Goal: Complete application form

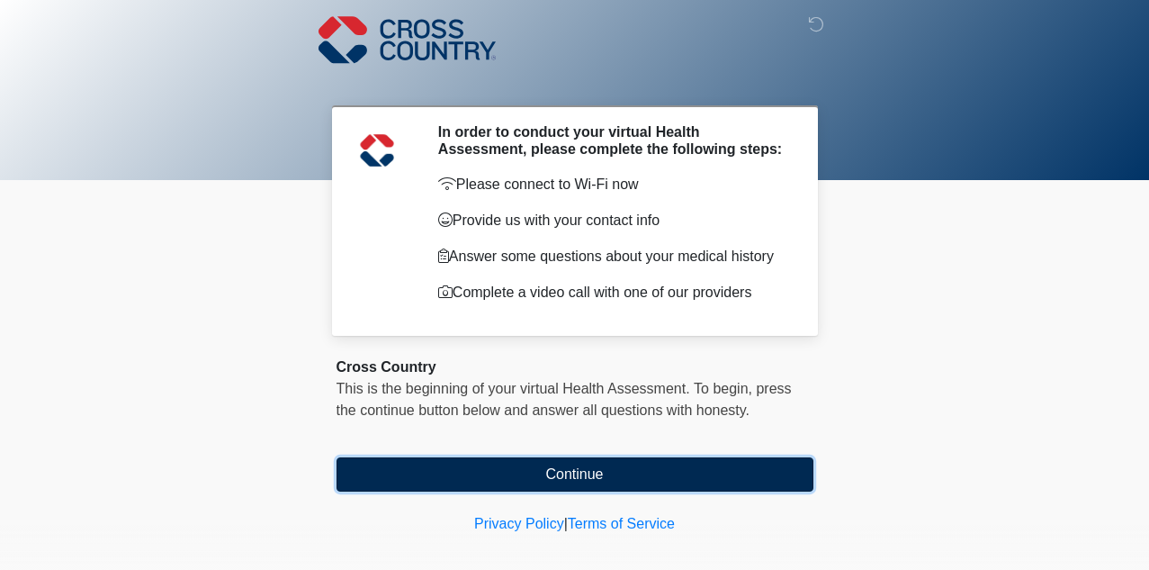
click at [573, 486] on button "Continue" at bounding box center [575, 474] width 477 height 34
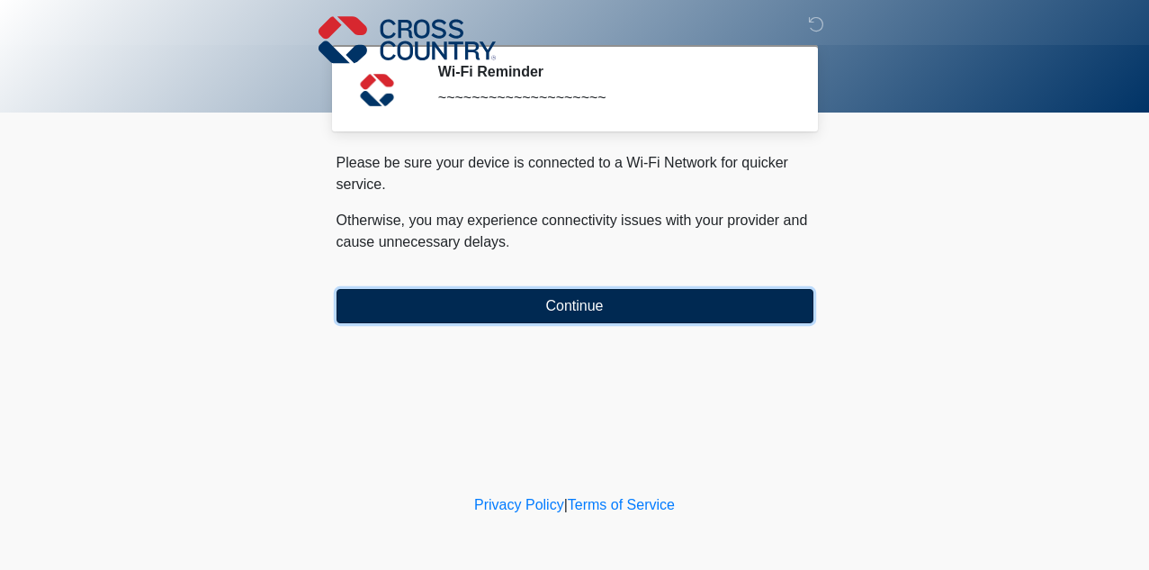
click at [580, 311] on button "Continue" at bounding box center [575, 306] width 477 height 34
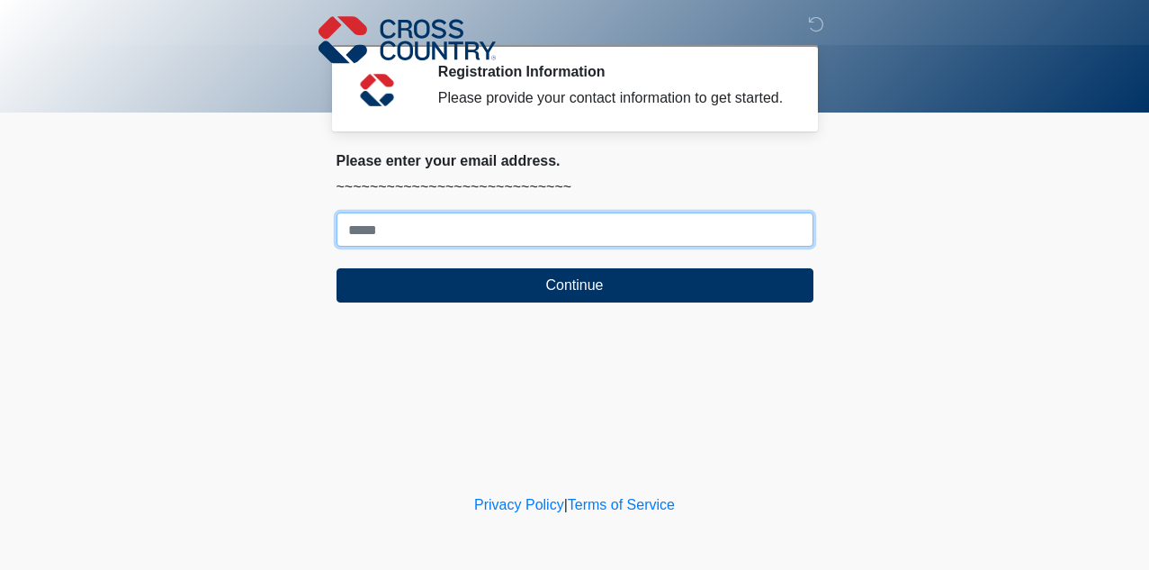
click at [519, 247] on input "Where should we email your response?" at bounding box center [575, 229] width 477 height 34
type input "**********"
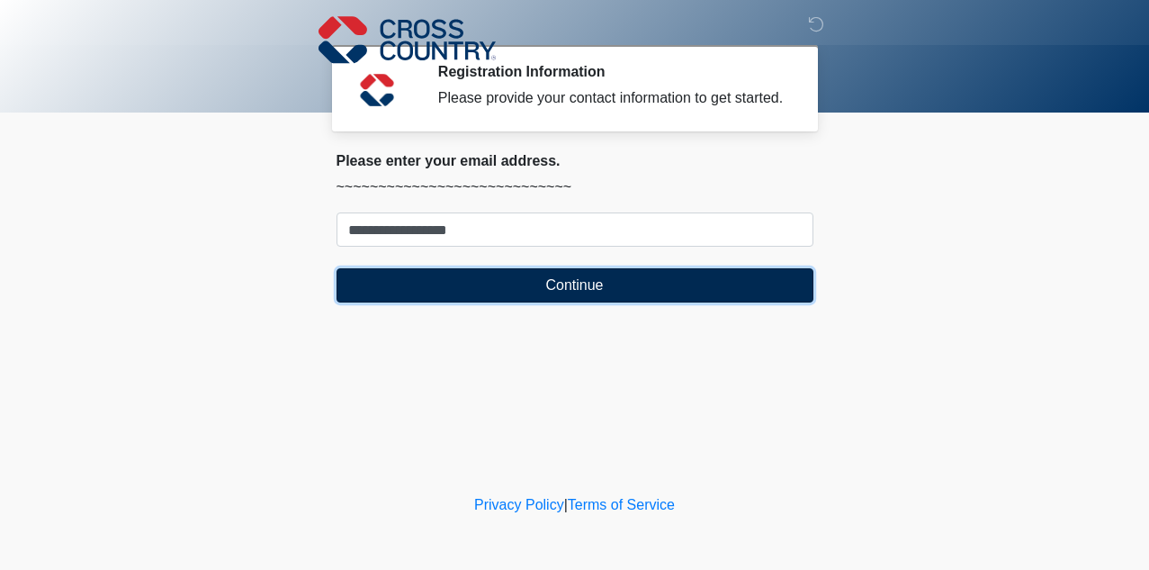
click at [545, 295] on button "Continue" at bounding box center [575, 285] width 477 height 34
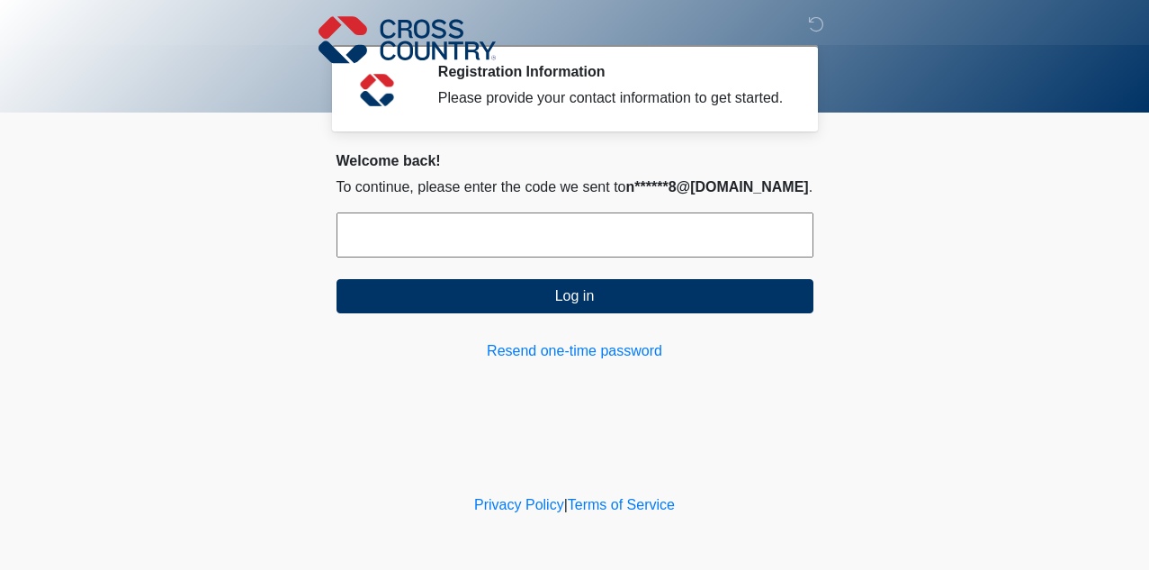
click at [511, 257] on input "text" at bounding box center [575, 234] width 477 height 45
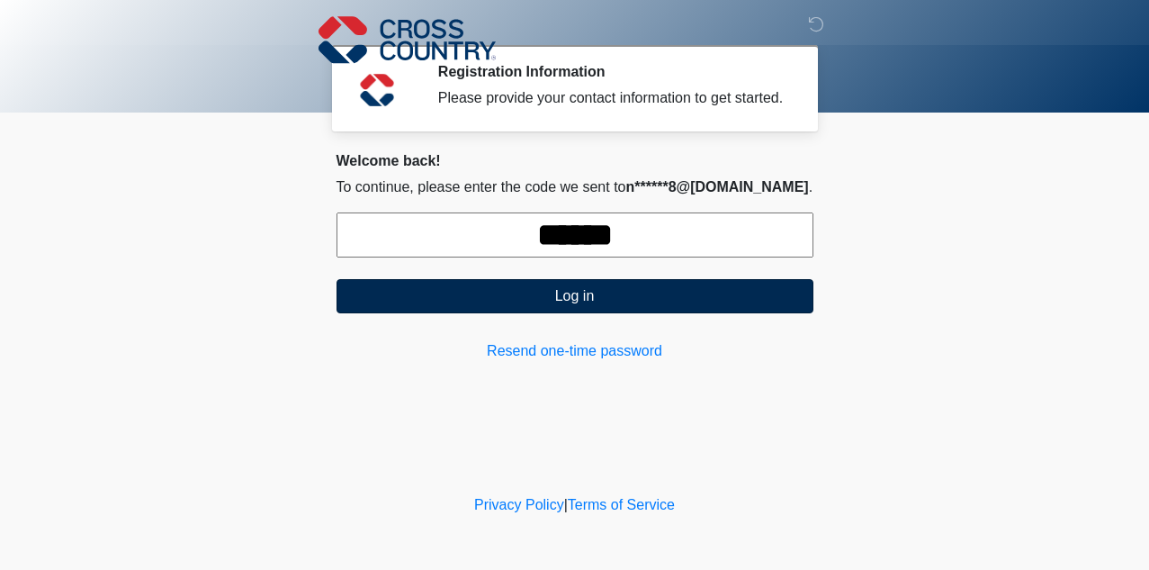
type input "******"
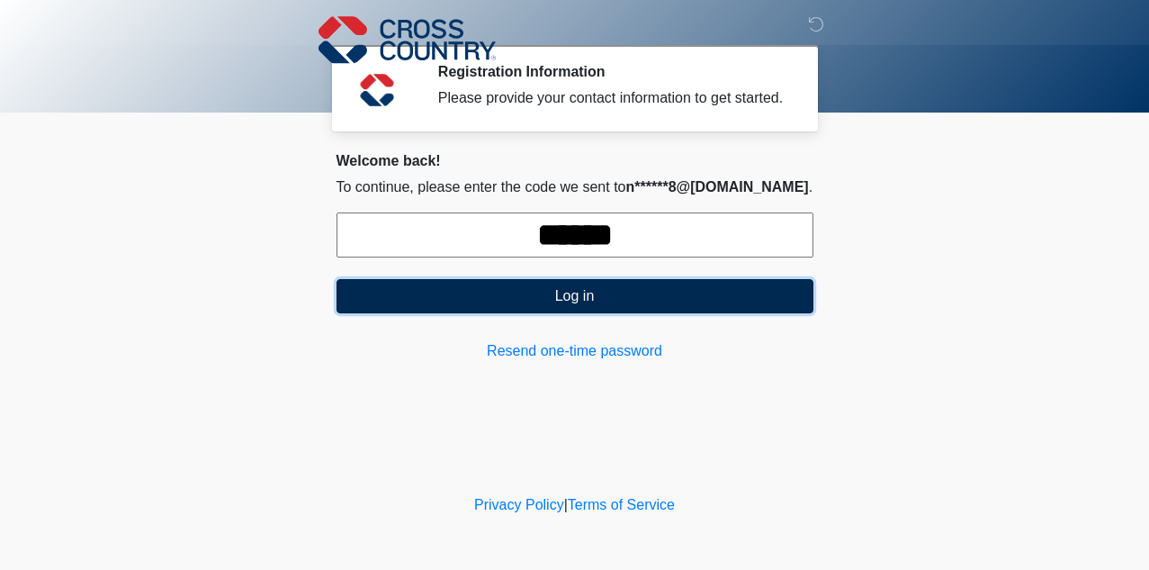
click at [473, 302] on button "Log in" at bounding box center [575, 296] width 477 height 34
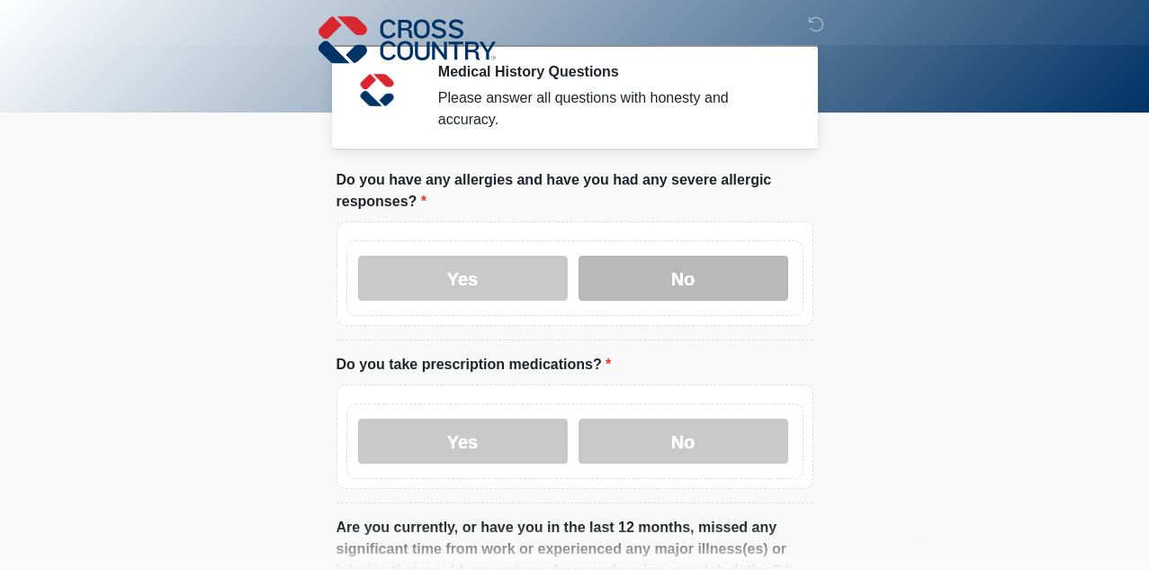
click at [632, 279] on label "No" at bounding box center [684, 278] width 210 height 45
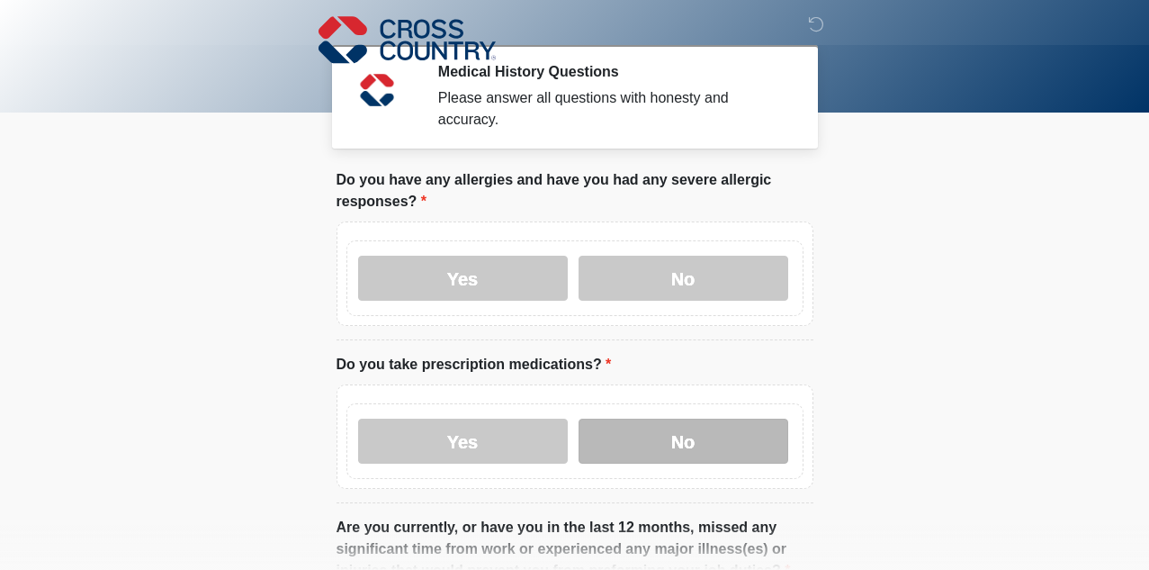
click at [647, 440] on label "No" at bounding box center [684, 441] width 210 height 45
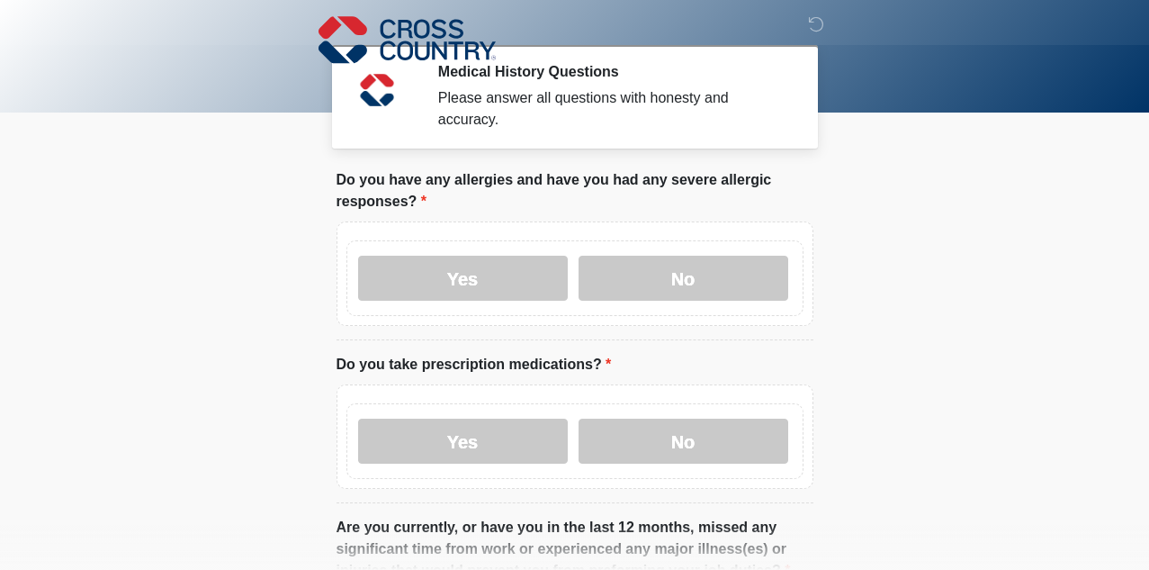
click at [863, 389] on body "‎ ‎ ‎ Medical History Questions Please answer all questions with honesty and ac…" at bounding box center [574, 285] width 1149 height 570
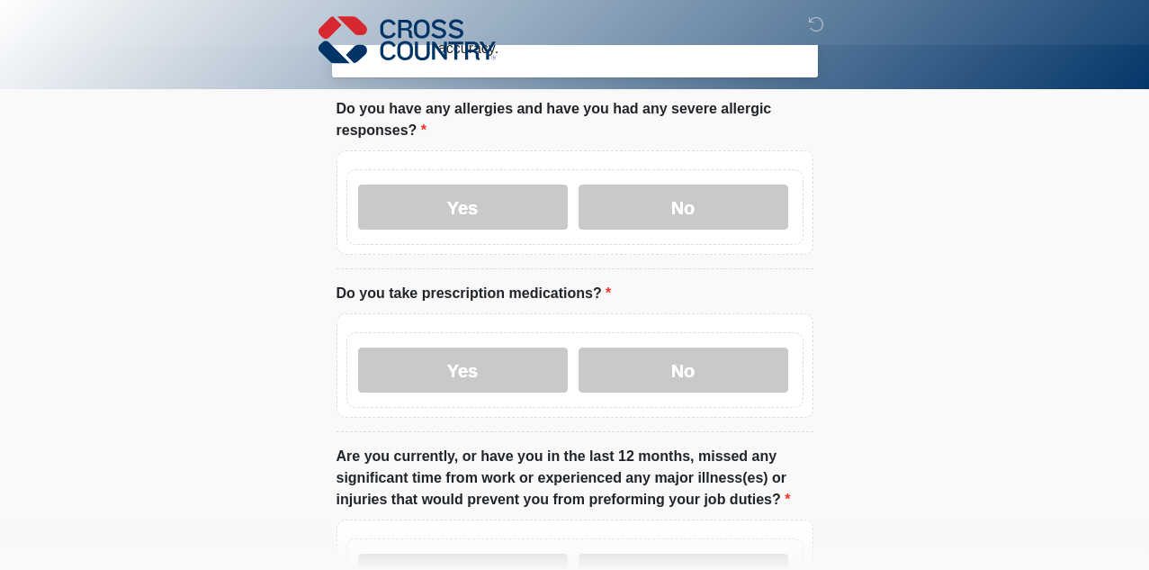
scroll to position [72, 0]
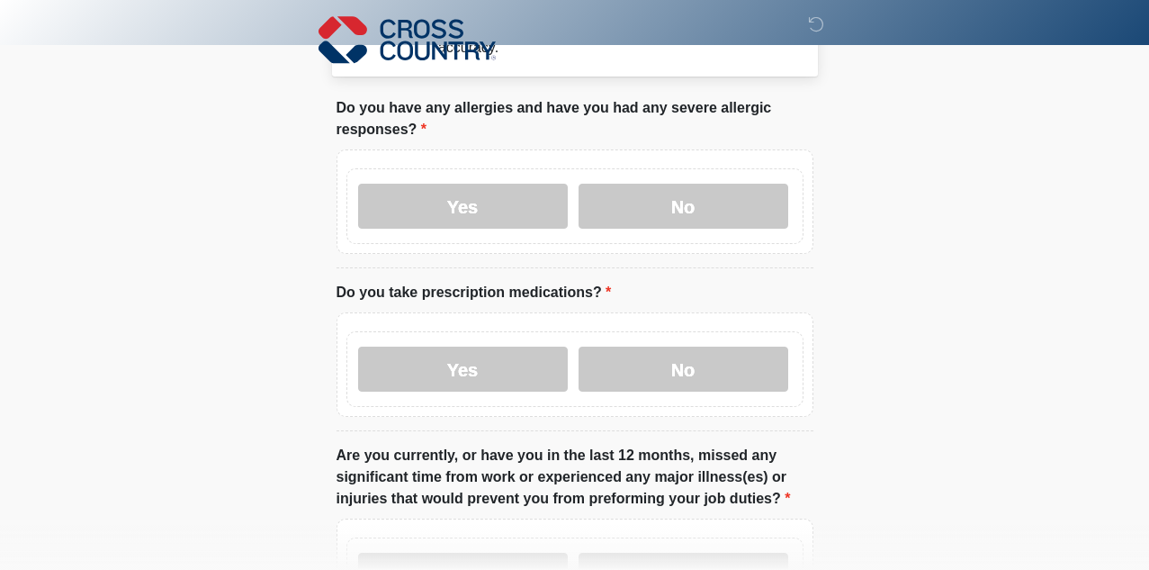
drag, startPoint x: 706, startPoint y: 510, endPoint x: 708, endPoint y: 583, distance: 73.0
click at [708, 498] on html "‎ ‎ ‎ Medical History Questions Please answer all questions with honesty and ac…" at bounding box center [574, 213] width 1149 height 570
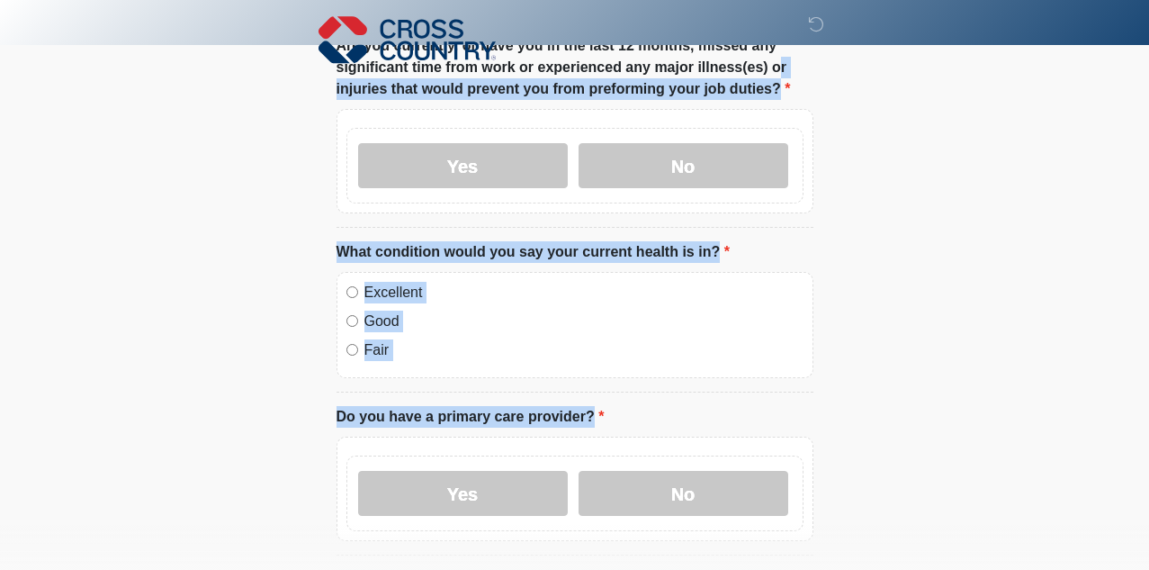
drag, startPoint x: 685, startPoint y: 486, endPoint x: 704, endPoint y: 554, distance: 70.1
click at [704, 554] on ol "Do you have any allergies and have you had any severe allergic responses? Do yo…" at bounding box center [575, 310] width 477 height 1244
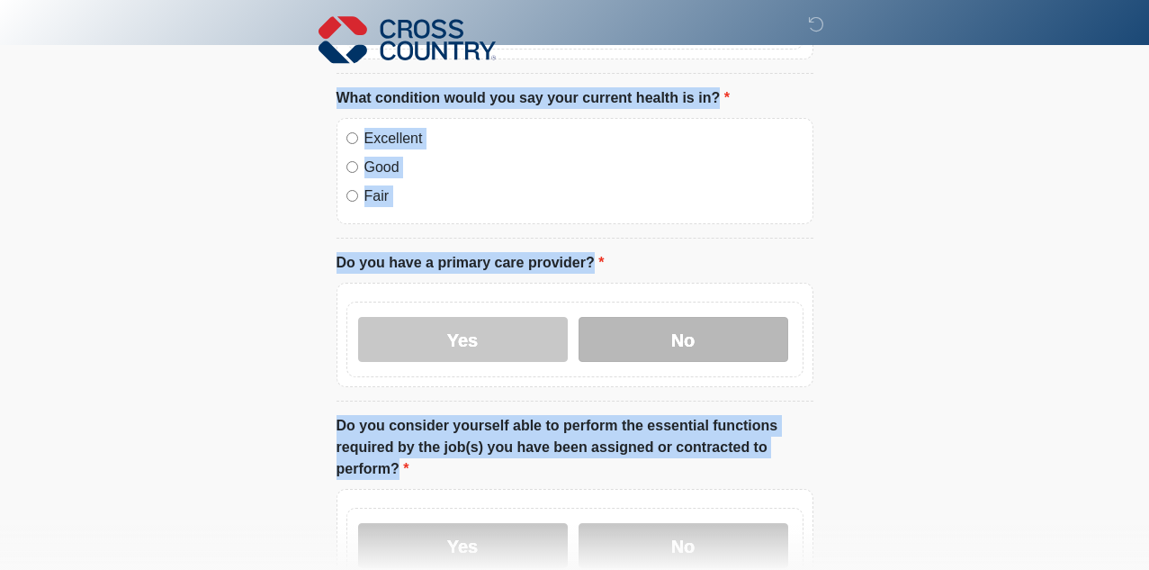
click at [630, 326] on label "No" at bounding box center [684, 339] width 210 height 45
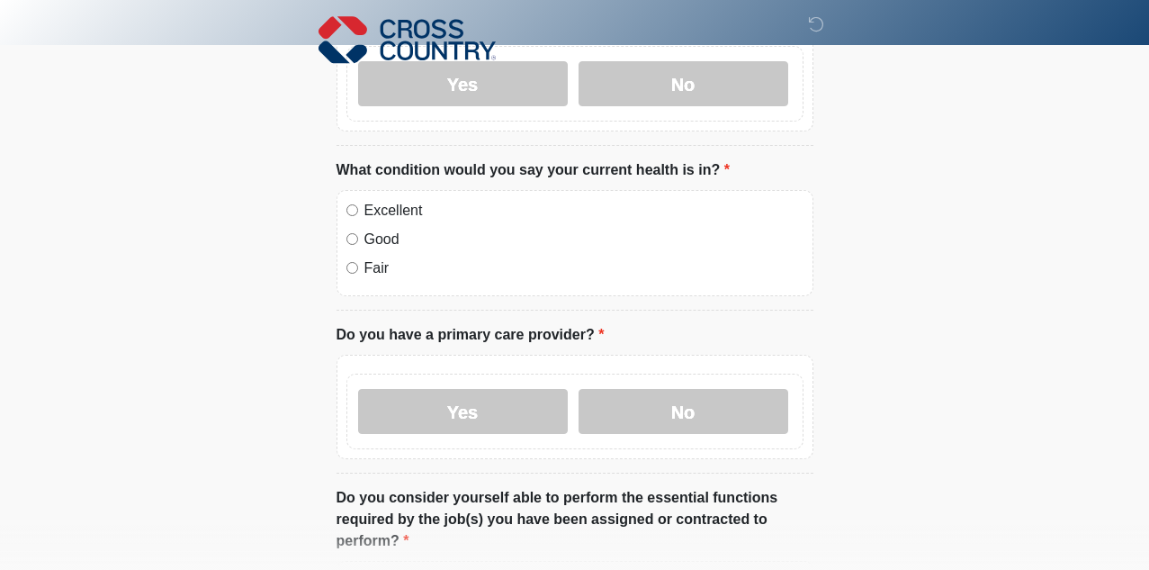
scroll to position [527, 0]
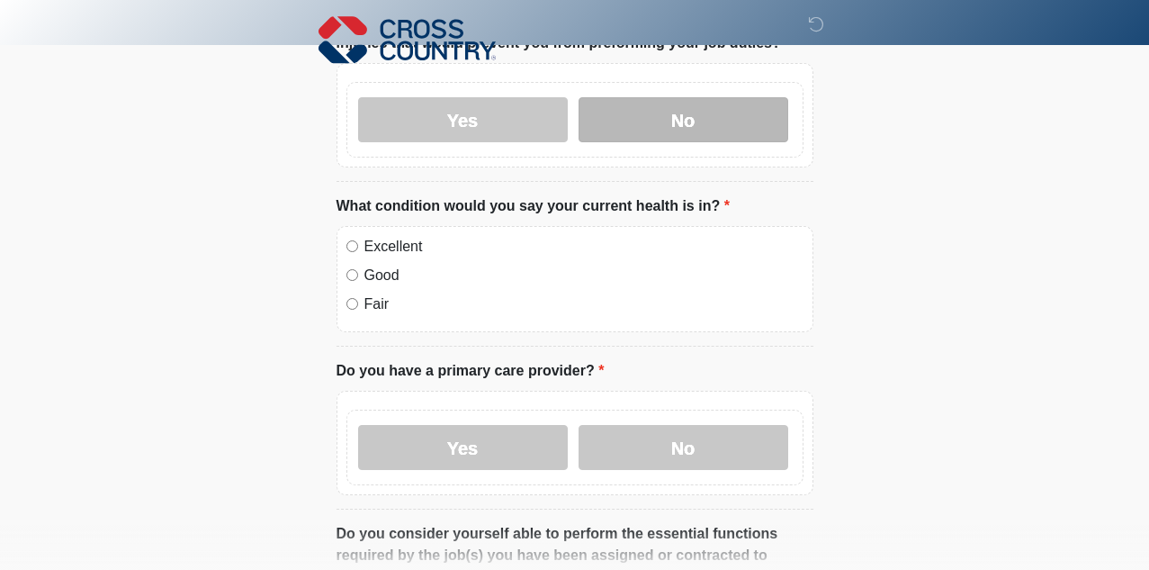
click at [704, 122] on label "No" at bounding box center [684, 119] width 210 height 45
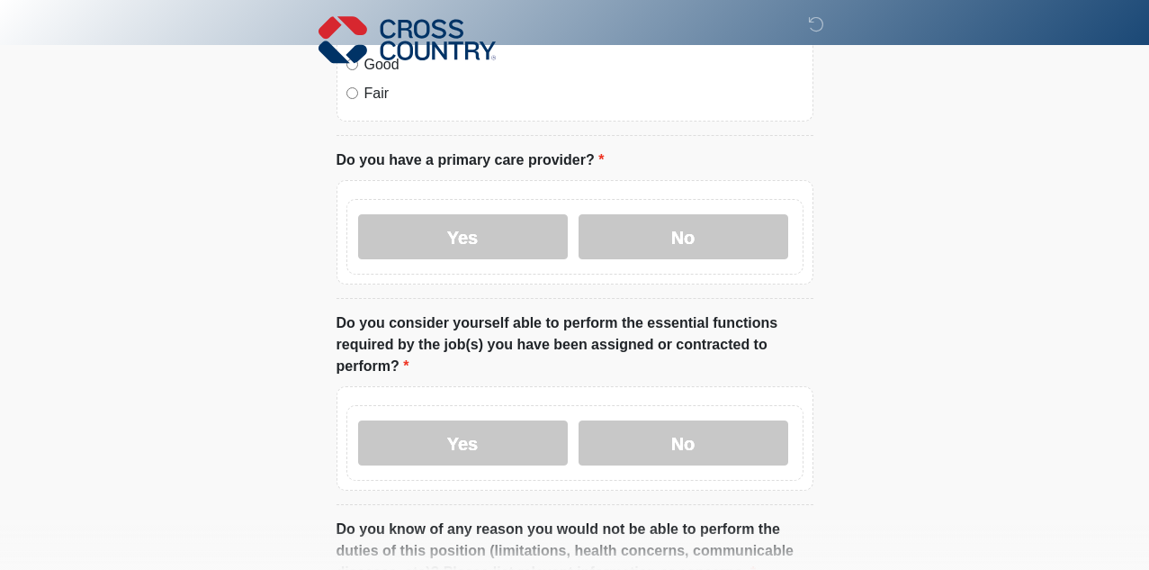
scroll to position [815, 0]
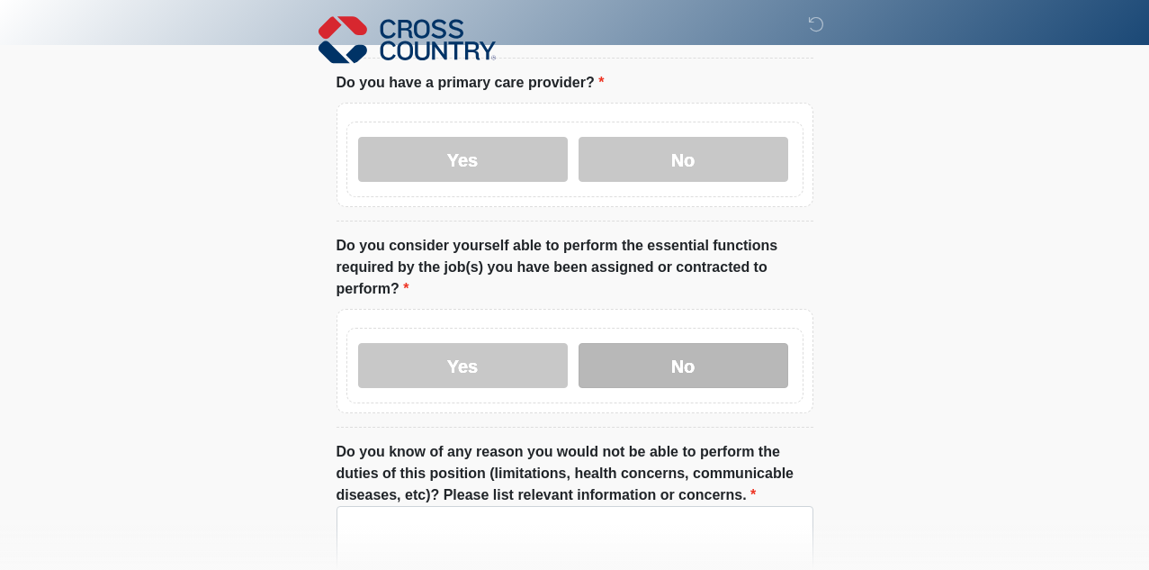
click at [719, 368] on label "No" at bounding box center [684, 365] width 210 height 45
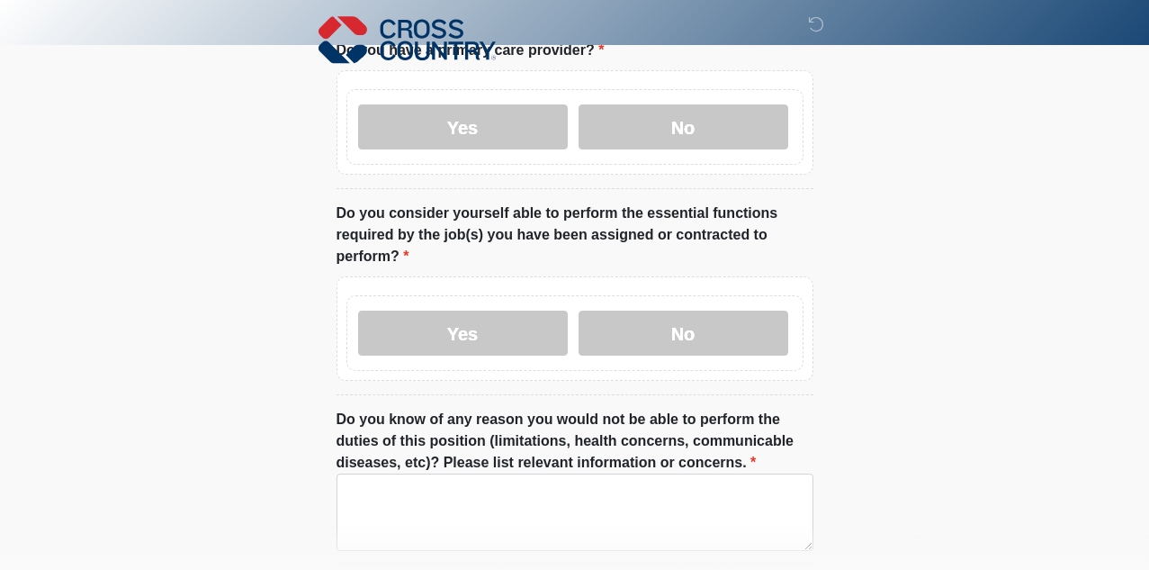
scroll to position [851, 0]
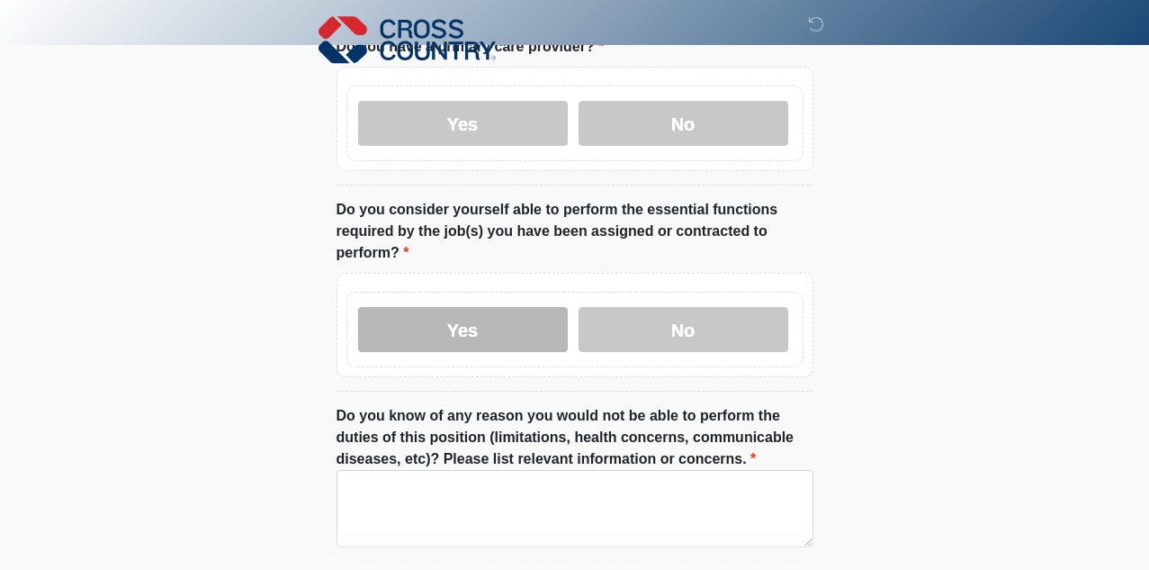
click at [509, 339] on label "Yes" at bounding box center [463, 329] width 210 height 45
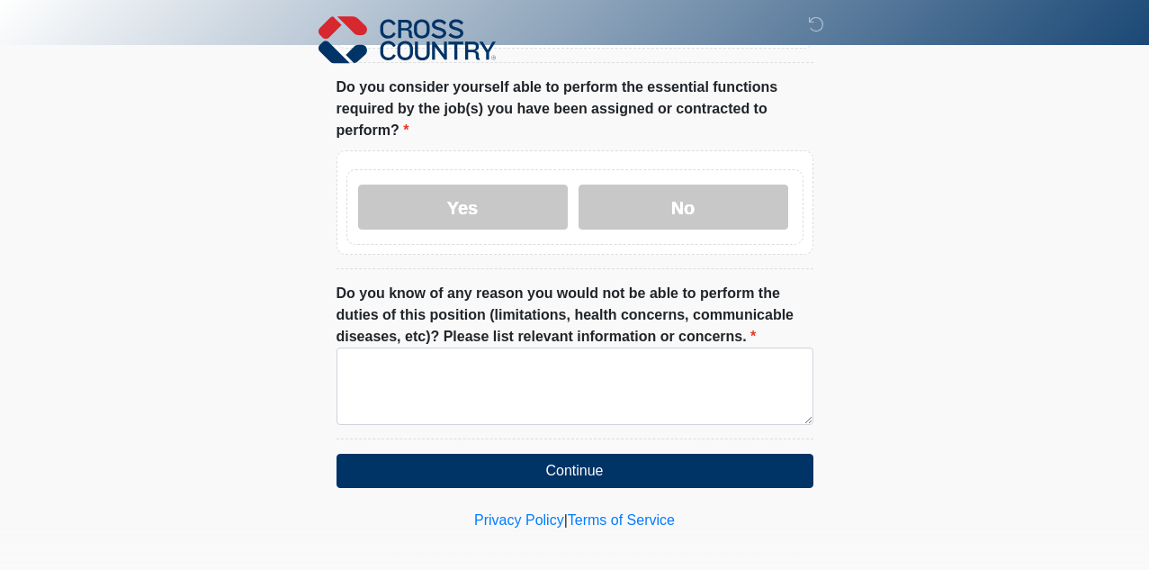
scroll to position [989, 0]
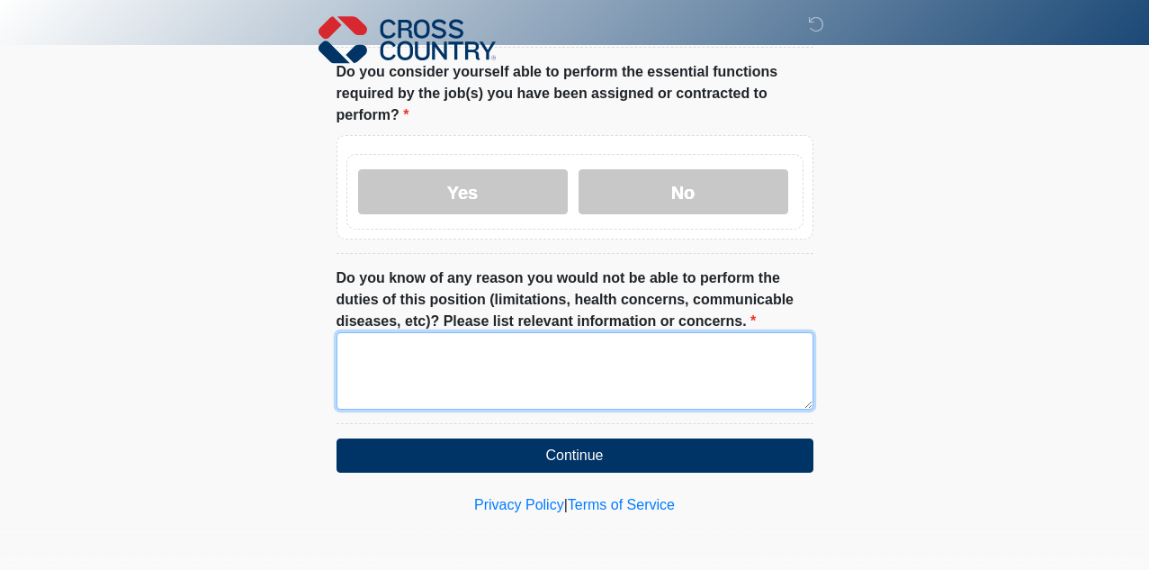
click at [687, 397] on textarea "Do you know of any reason you would not be able to perform the duties of this p…" at bounding box center [575, 370] width 477 height 77
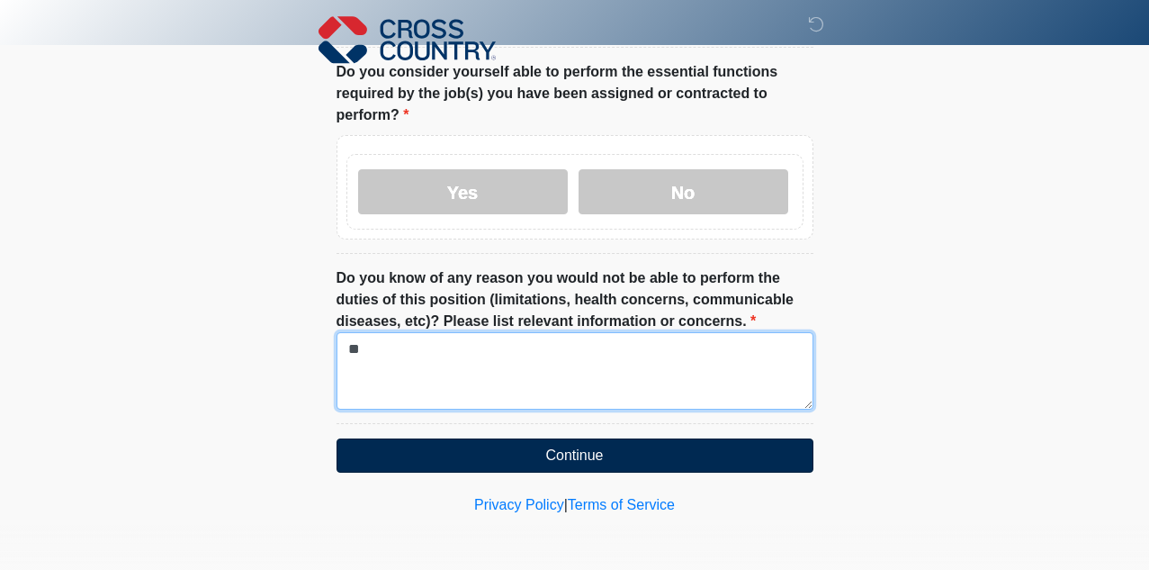
type textarea "**"
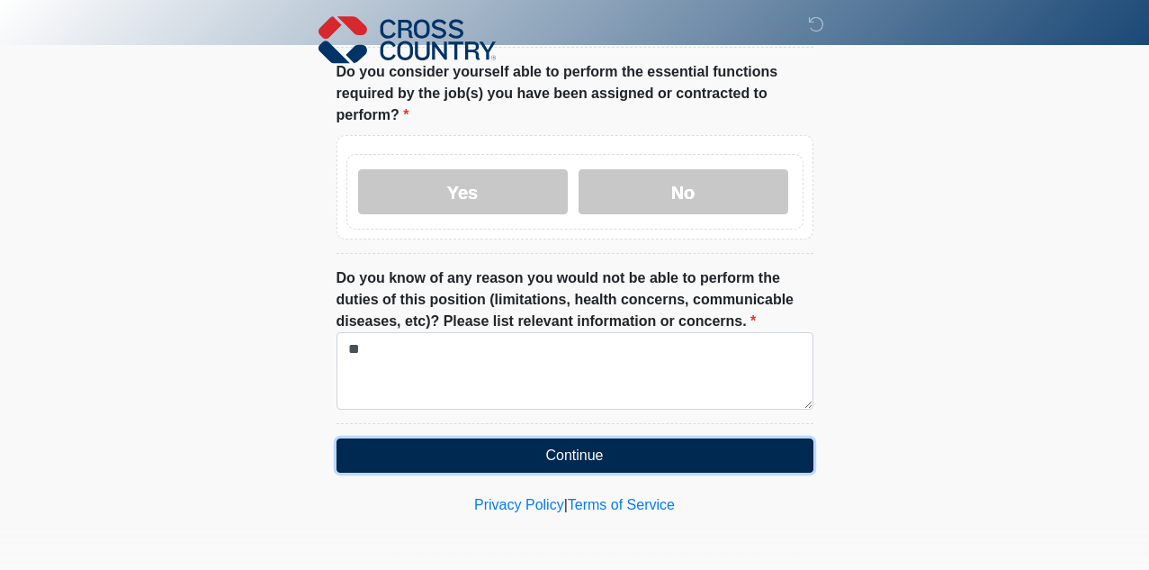
click at [693, 460] on button "Continue" at bounding box center [575, 455] width 477 height 34
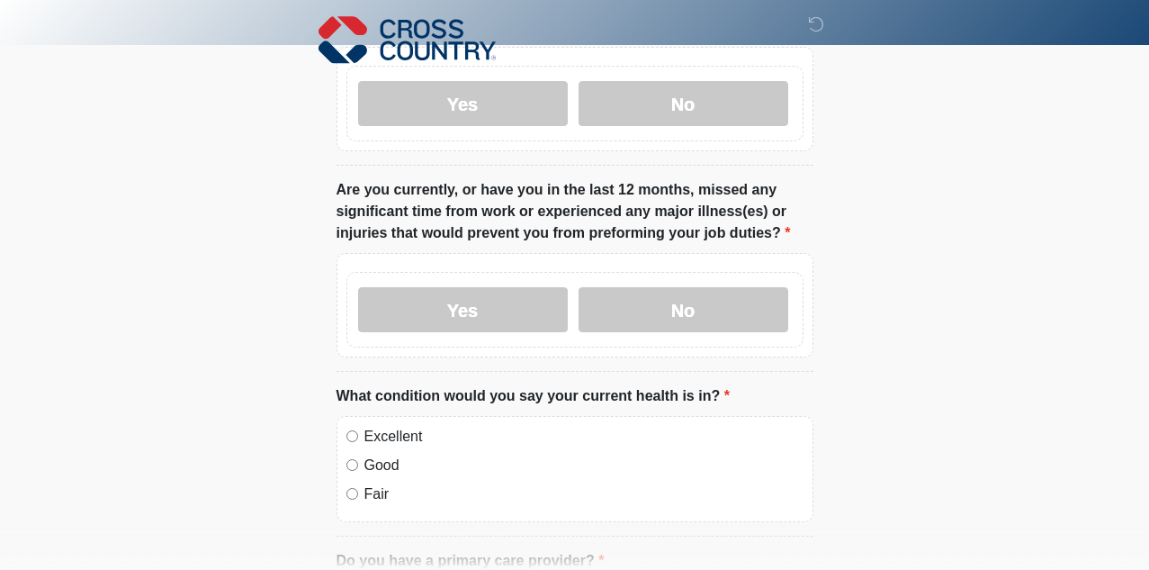
scroll to position [0, 0]
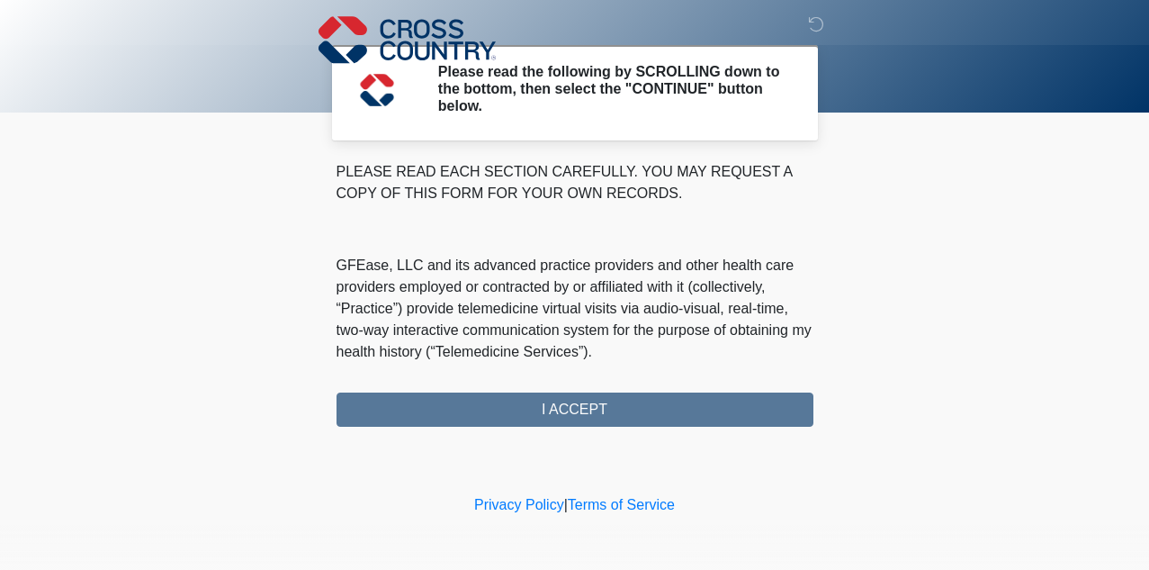
click at [572, 413] on div "PLEASE READ EACH SECTION CAREFULLY. YOU MAY REQUEST A COPY OF THIS FORM FOR YOU…" at bounding box center [575, 294] width 477 height 266
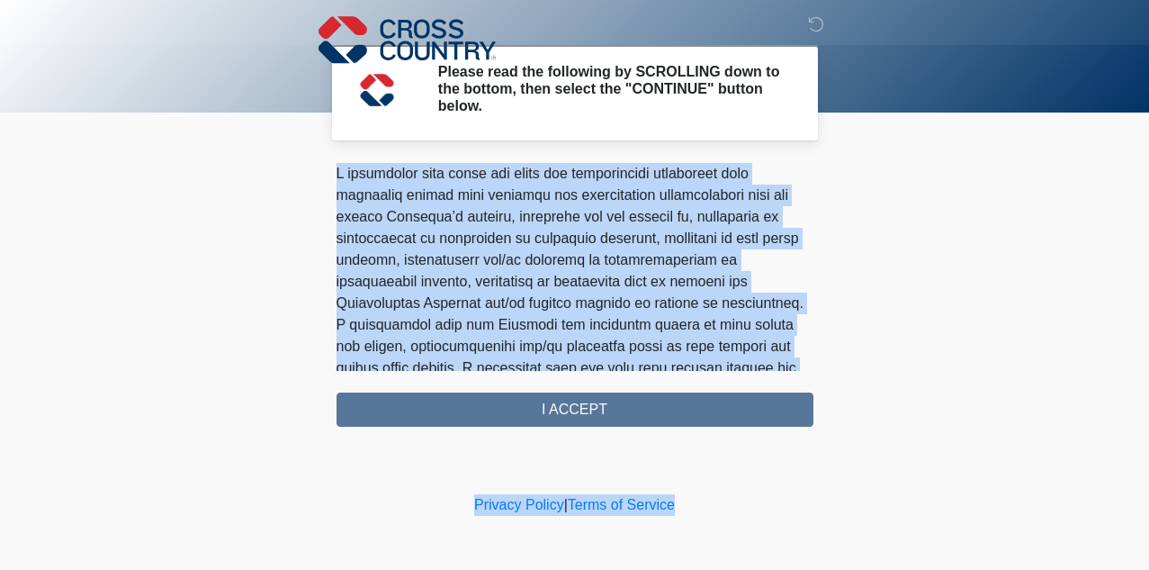
scroll to position [1230, 0]
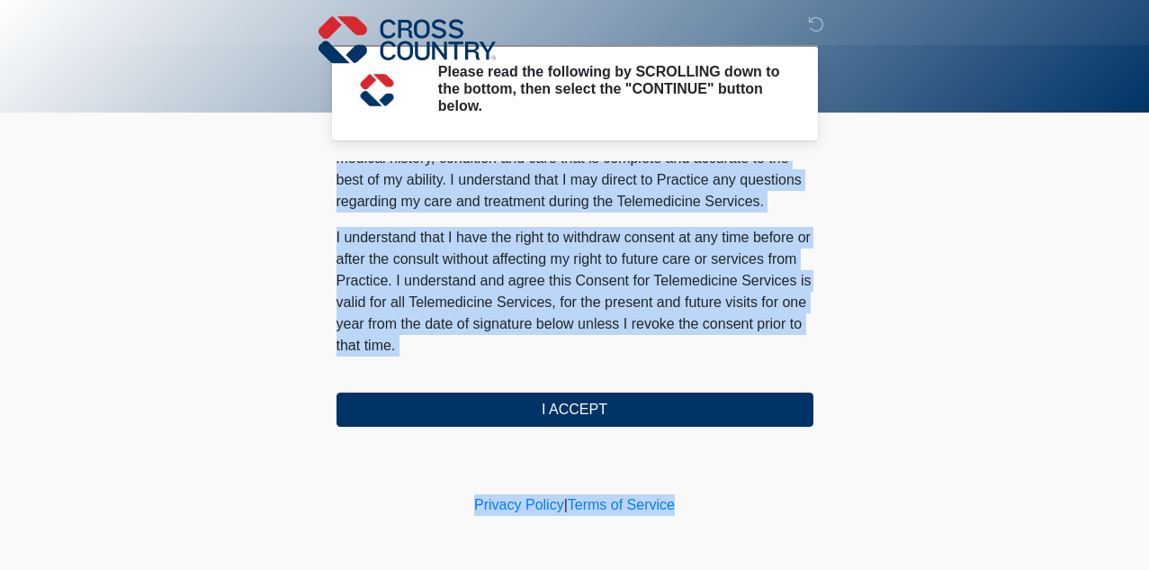
drag, startPoint x: 508, startPoint y: 227, endPoint x: 567, endPoint y: 545, distance: 324.1
click at [567, 545] on body "‎ ‎ ‎ Please read the following by SCROLLING down to the bottom, then select th…" at bounding box center [574, 285] width 1149 height 570
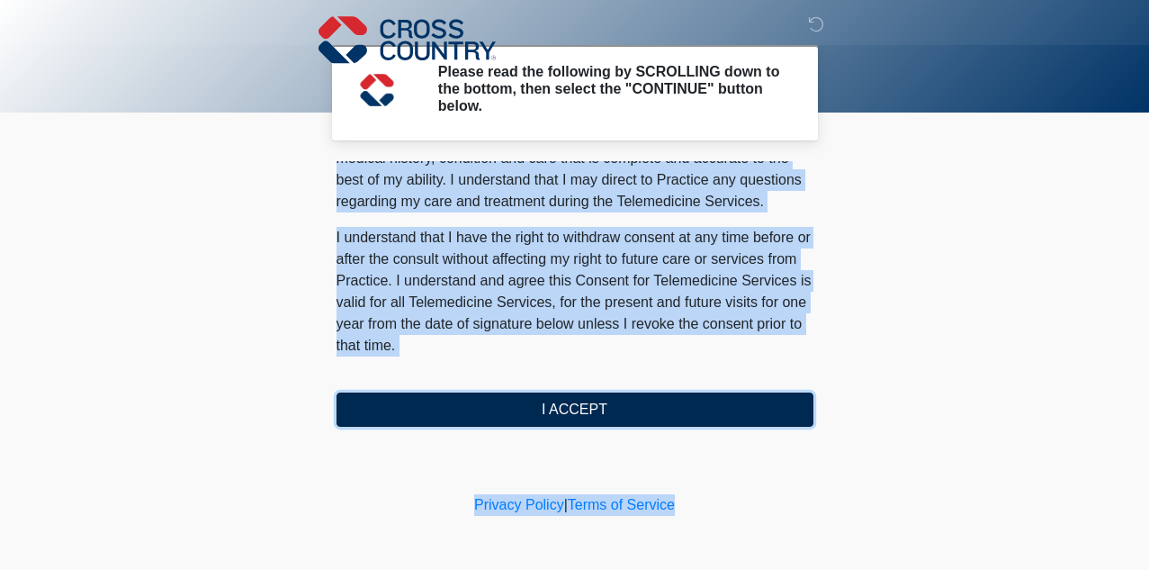
click at [544, 419] on button "I ACCEPT" at bounding box center [575, 409] width 477 height 34
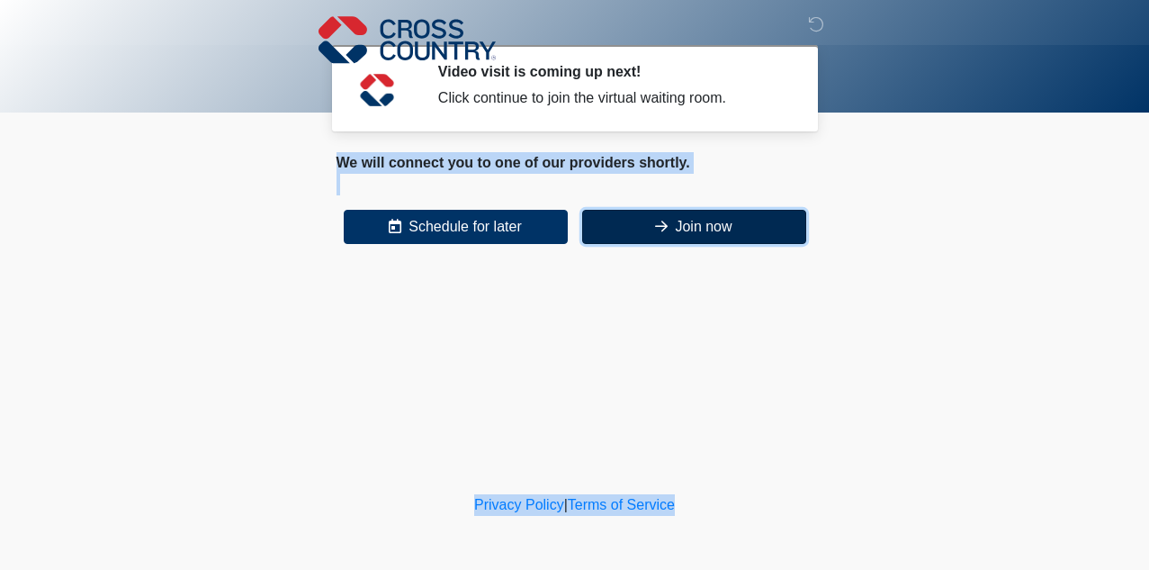
click at [622, 231] on button "Join now" at bounding box center [694, 227] width 224 height 34
